Goal: Task Accomplishment & Management: Use online tool/utility

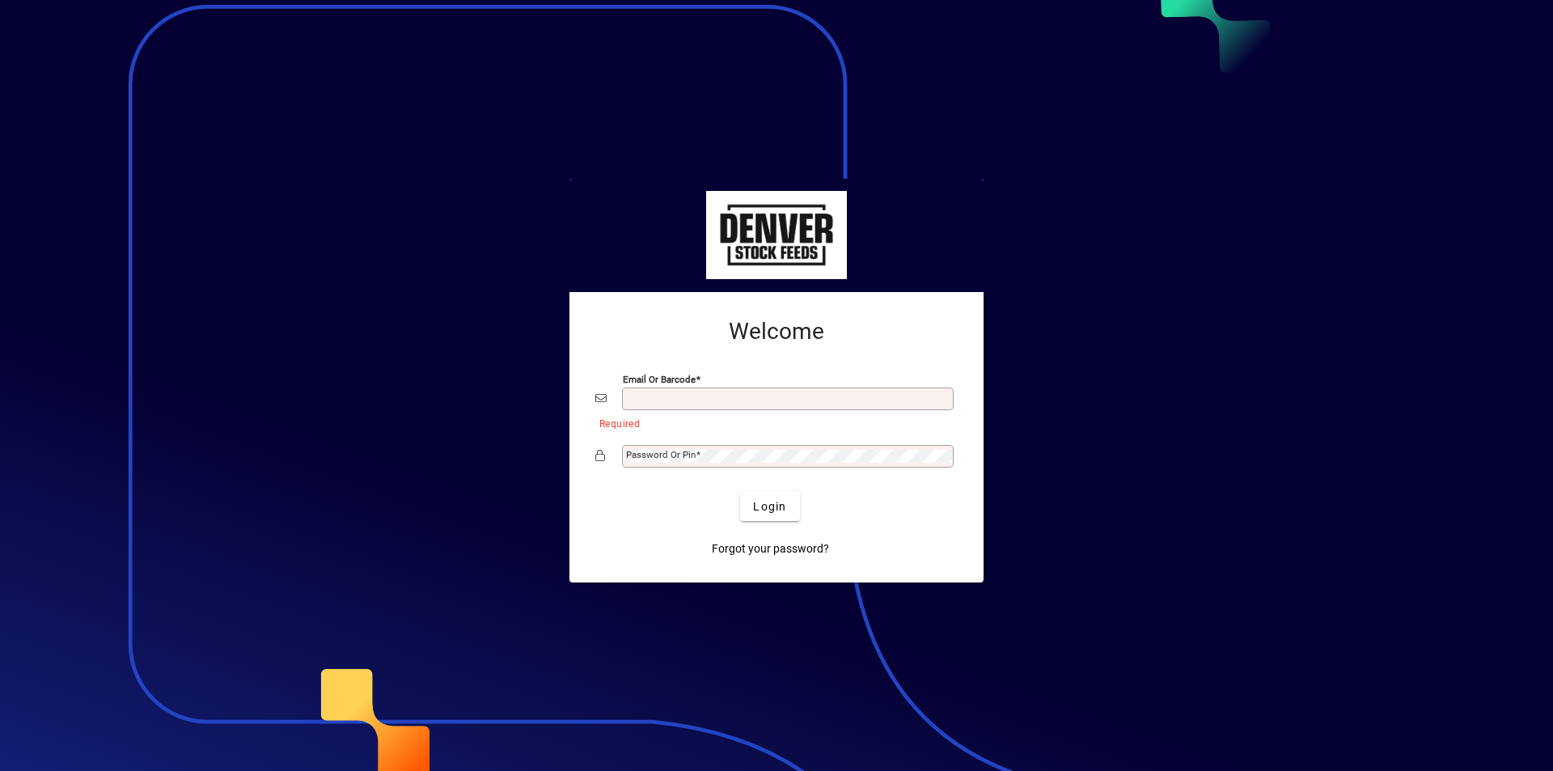
click at [634, 403] on input "Email or Barcode" at bounding box center [789, 398] width 327 height 13
